Goal: Find specific page/section: Find specific page/section

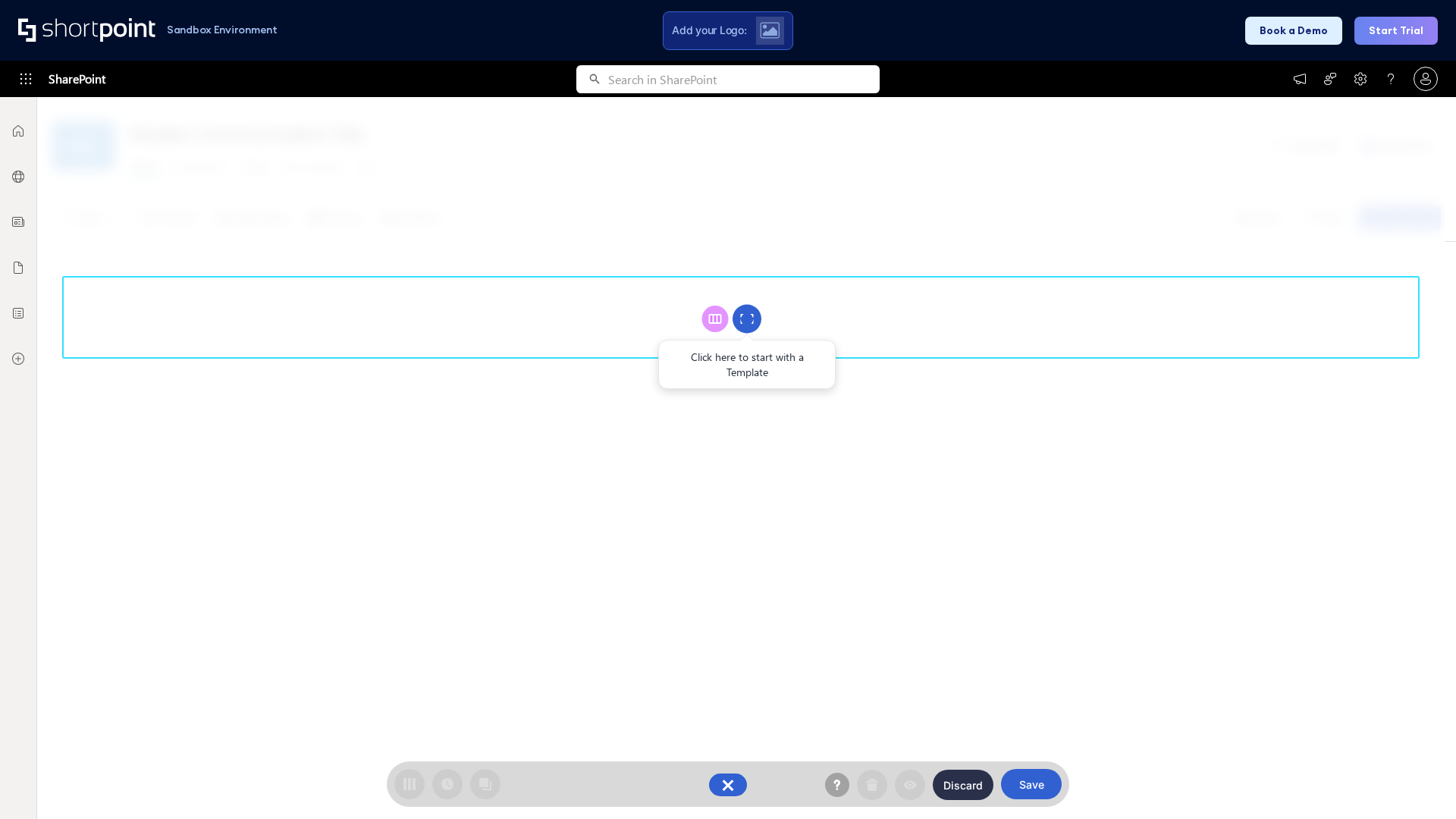
click at [747, 318] on circle at bounding box center [746, 319] width 28 height 28
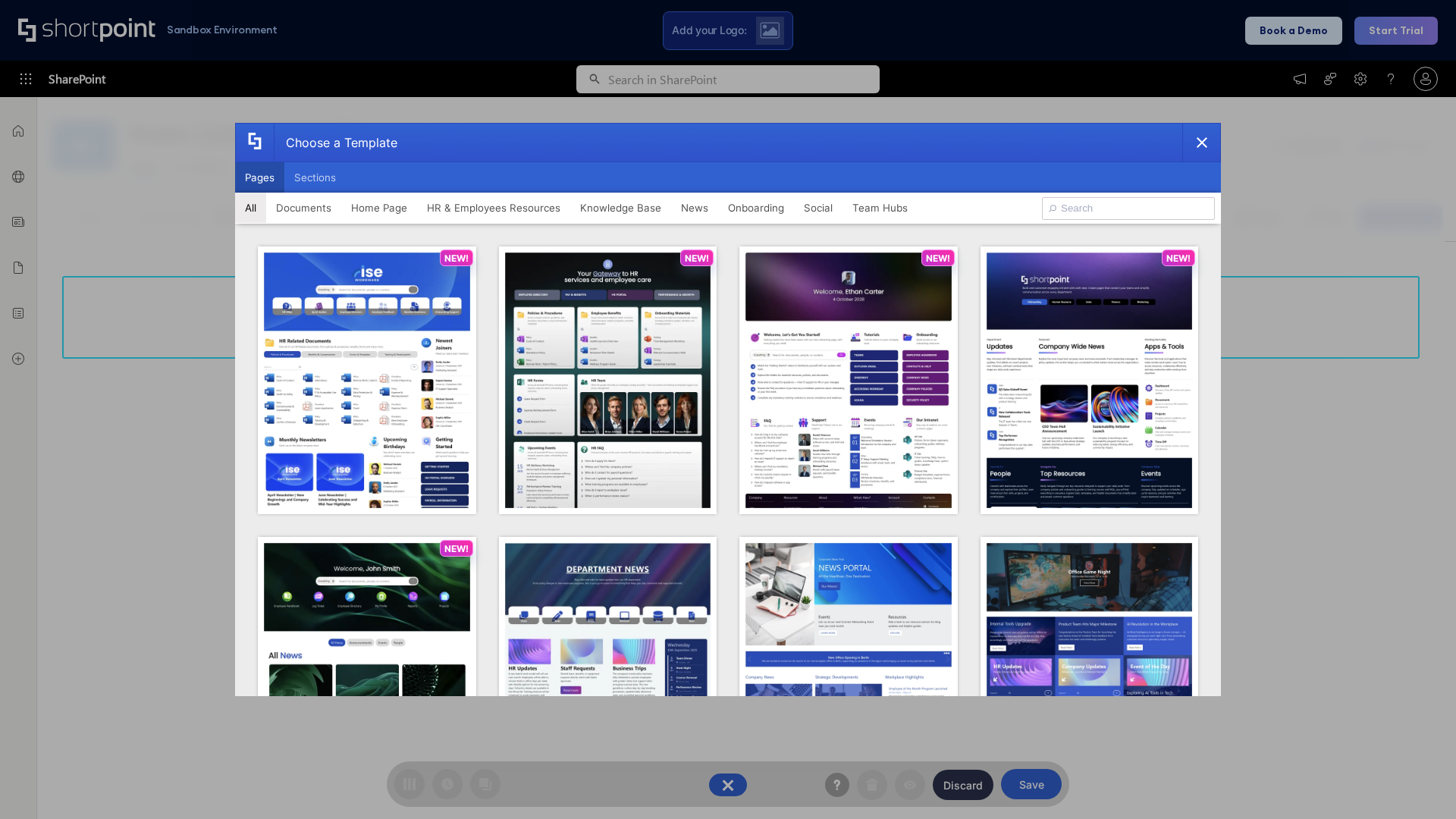
click at [260, 178] on button "Pages" at bounding box center [260, 177] width 49 height 30
type input "News Portal 1"
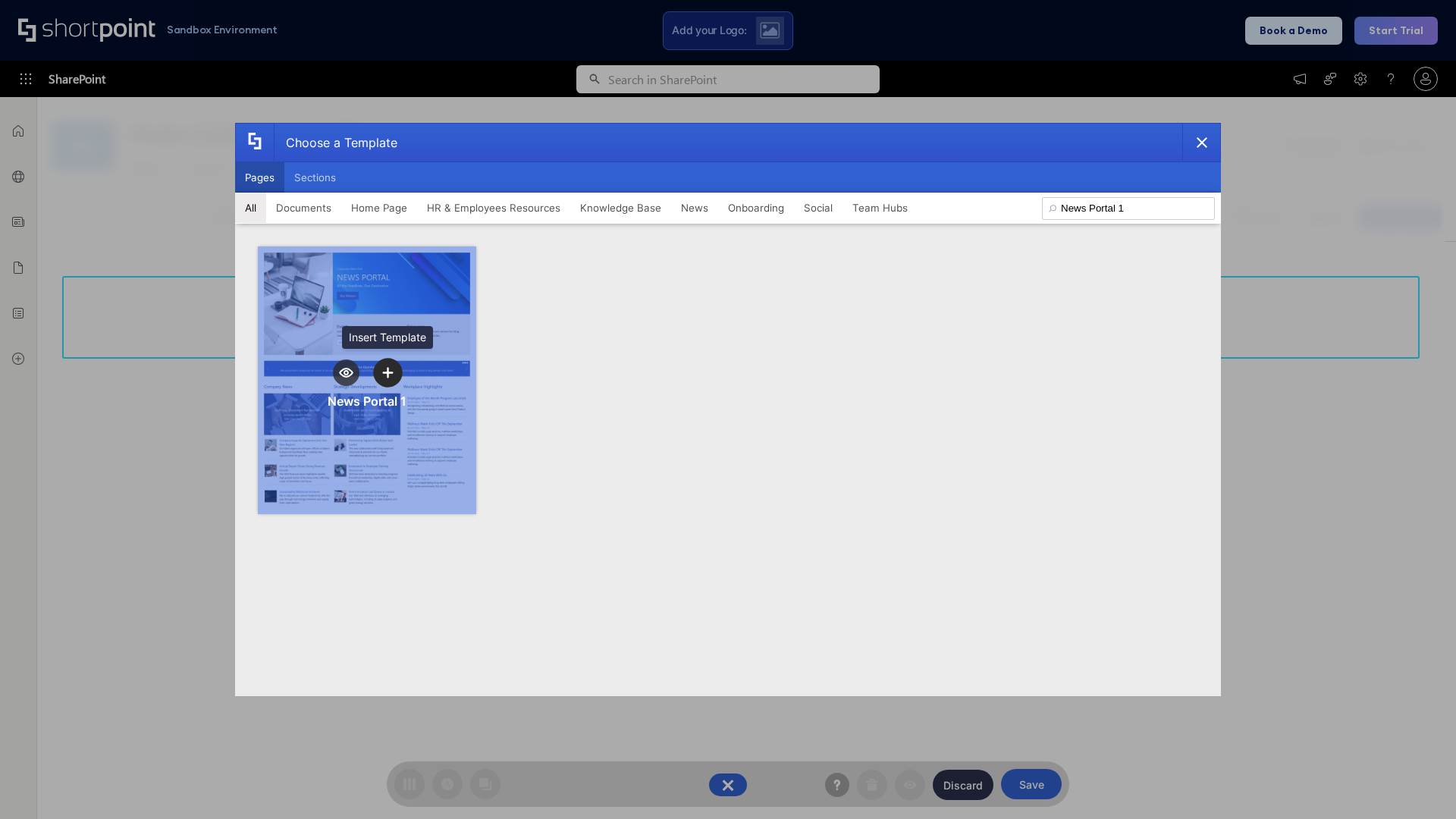
click at [387, 372] on icon "template selector" at bounding box center [387, 372] width 10 height 10
